Goal: Navigation & Orientation: Find specific page/section

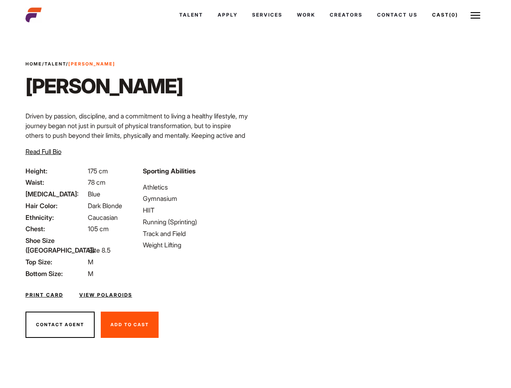
click at [444, 15] on link "Cast (0)" at bounding box center [445, 15] width 40 height 22
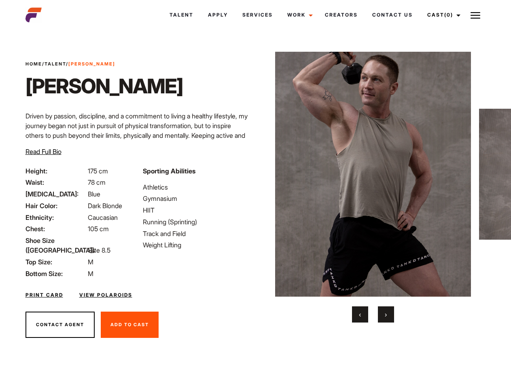
click at [441, 15] on link "Cast (0)" at bounding box center [442, 15] width 45 height 22
click at [475, 15] on img at bounding box center [475, 16] width 10 height 10
click at [372, 187] on img at bounding box center [373, 174] width 196 height 245
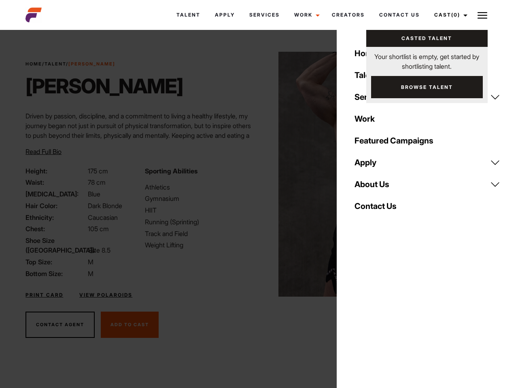
click at [255, 174] on div "Sporting Abilities Athletics Gymnasium HIIT Running (Sprinting) Track and Field…" at bounding box center [199, 222] width 119 height 112
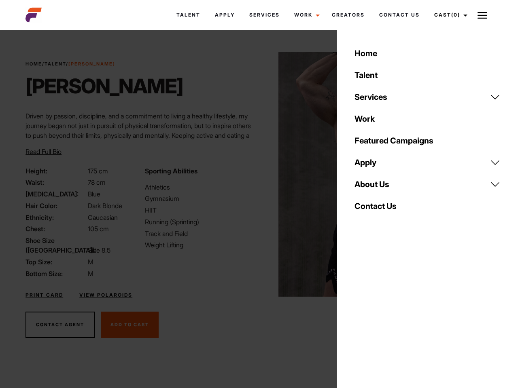
click at [360, 315] on div "Home Talent Services Talent Casting Photography Videography Creative Hair and M…" at bounding box center [426, 194] width 181 height 388
click at [386, 315] on div "Home Talent Services Talent Casting Photography Videography Creative Hair and M…" at bounding box center [426, 194] width 181 height 388
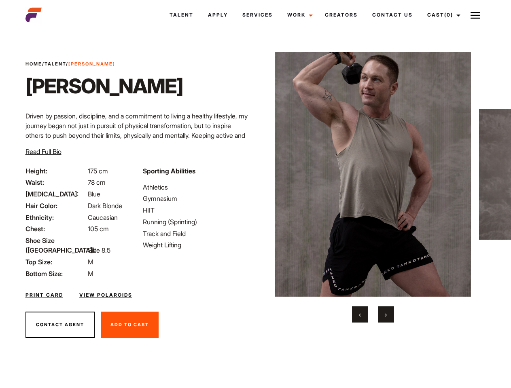
click at [441, 15] on link "Cast (0)" at bounding box center [442, 15] width 45 height 22
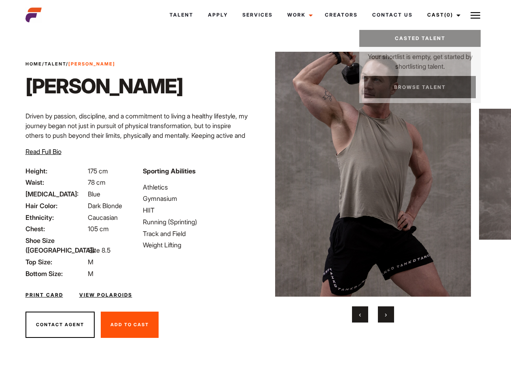
click at [475, 15] on img at bounding box center [475, 16] width 10 height 10
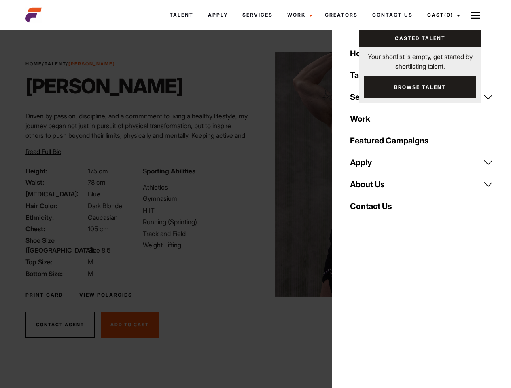
click at [372, 187] on img at bounding box center [373, 174] width 196 height 245
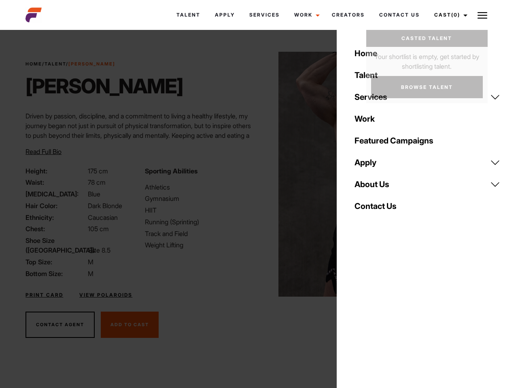
click at [255, 174] on div "Sporting Abilities Athletics Gymnasium HIIT Running (Sprinting) Track and Field…" at bounding box center [199, 222] width 119 height 112
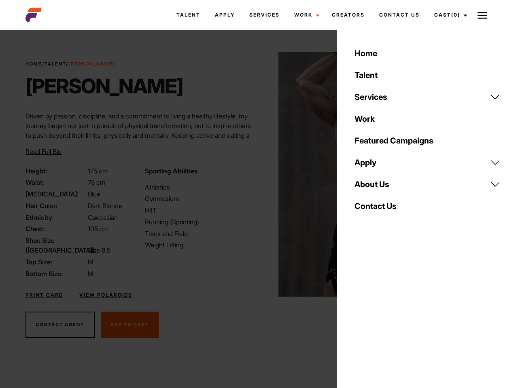
click at [360, 315] on div "Home Talent Services Talent Casting Photography Videography Creative Hair and M…" at bounding box center [426, 194] width 181 height 388
click at [386, 315] on div "Home Talent Services Talent Casting Photography Videography Creative Hair and M…" at bounding box center [426, 194] width 181 height 388
